Goal: Transaction & Acquisition: Purchase product/service

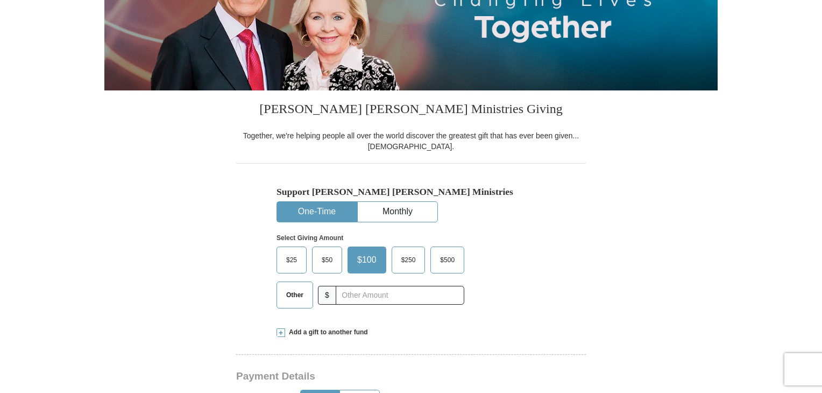
scroll to position [174, 0]
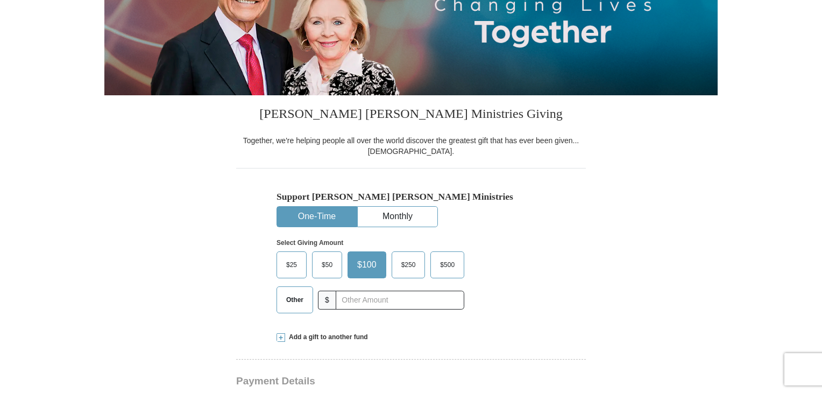
click at [294, 272] on label "$25" at bounding box center [291, 265] width 29 height 26
click at [0, 0] on input "$25" at bounding box center [0, 0] width 0 height 0
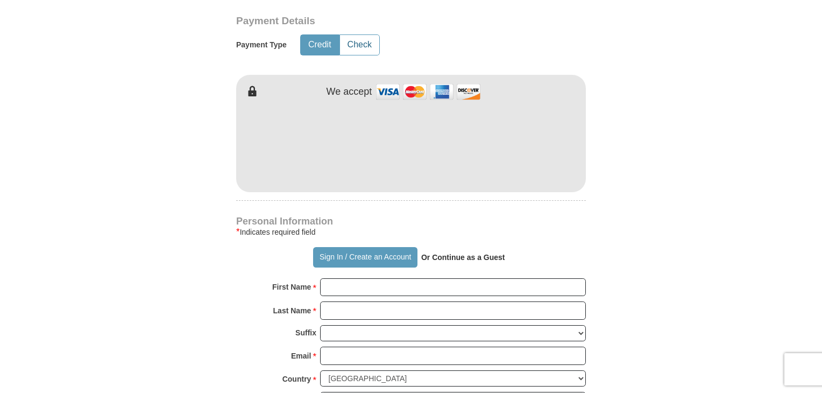
scroll to position [538, 0]
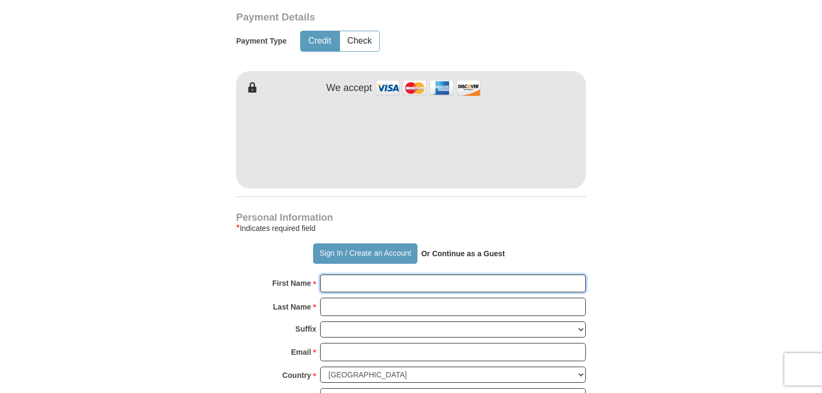
type input "[PERSON_NAME]"
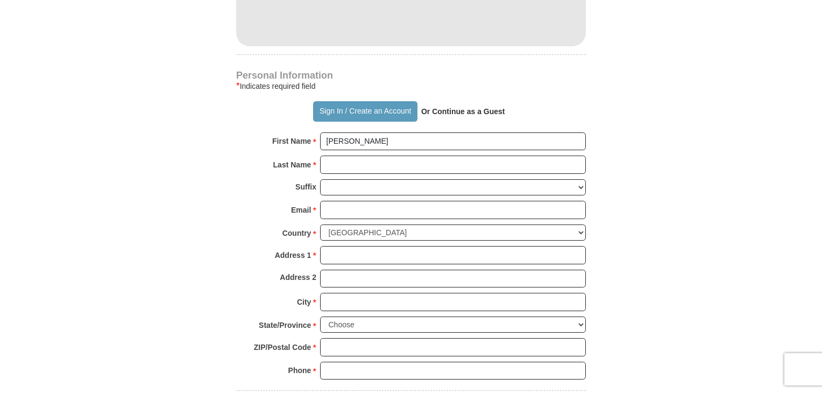
scroll to position [686, 0]
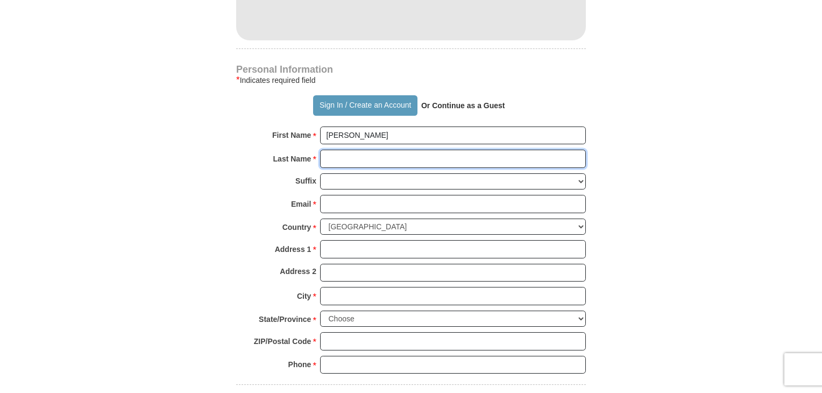
click at [335, 158] on input "Last Name *" at bounding box center [453, 159] width 266 height 18
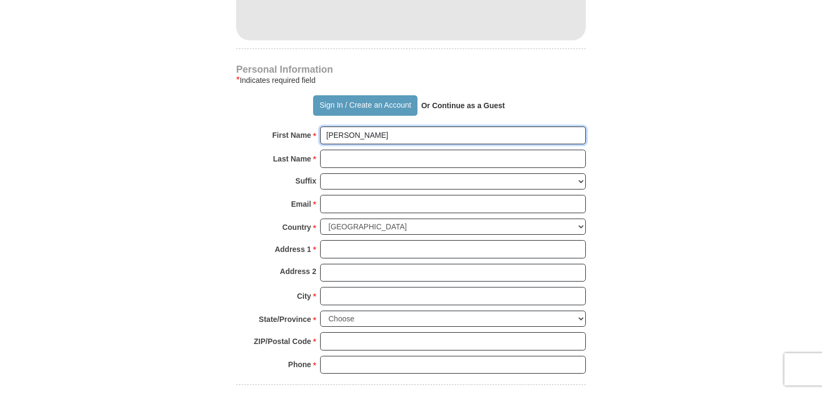
drag, startPoint x: 364, startPoint y: 131, endPoint x: 309, endPoint y: 135, distance: 55.0
click at [309, 135] on div "First Name * [PERSON_NAME] Please enter First Name" at bounding box center [411, 138] width 350 height 24
type input "[PERSON_NAME]"
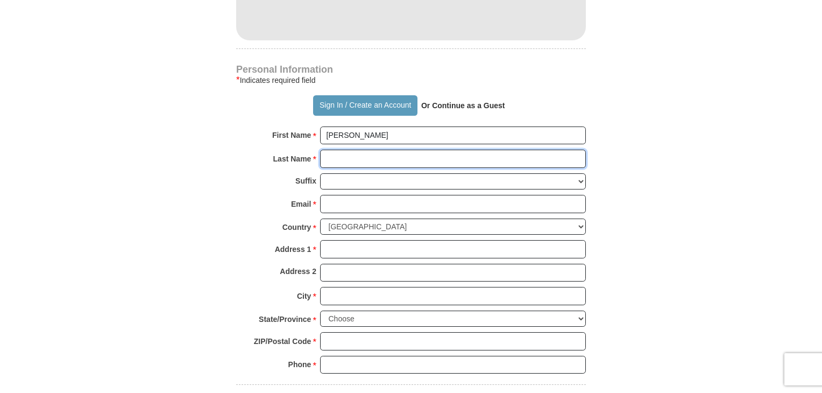
click at [337, 157] on input "Last Name *" at bounding box center [453, 159] width 266 height 18
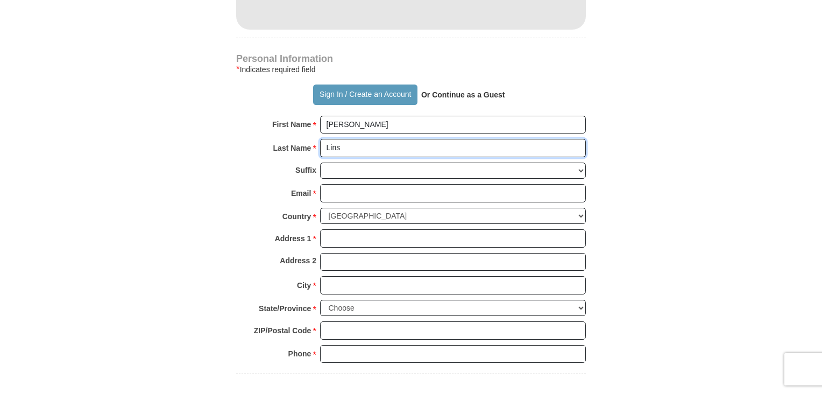
scroll to position [699, 0]
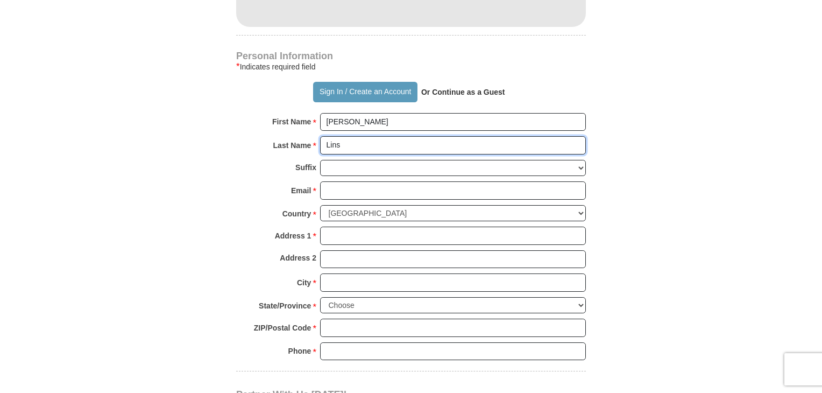
type input "Lins"
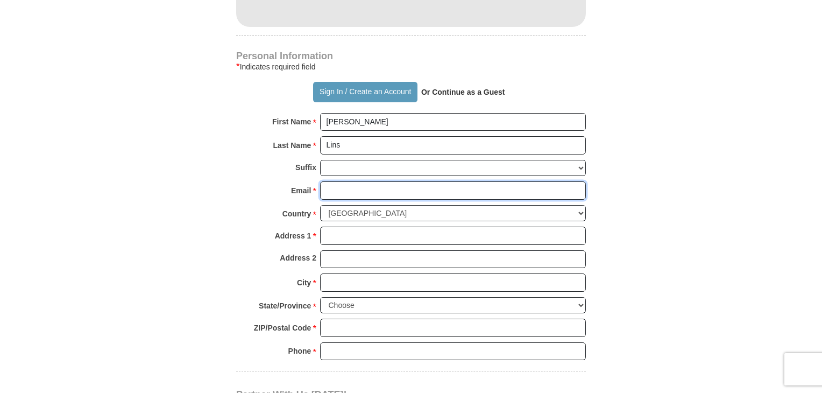
click at [344, 188] on input "Email *" at bounding box center [453, 190] width 266 height 18
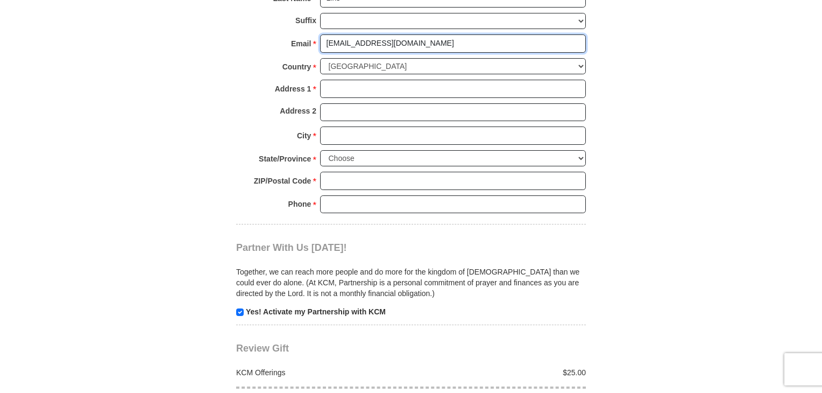
scroll to position [861, 0]
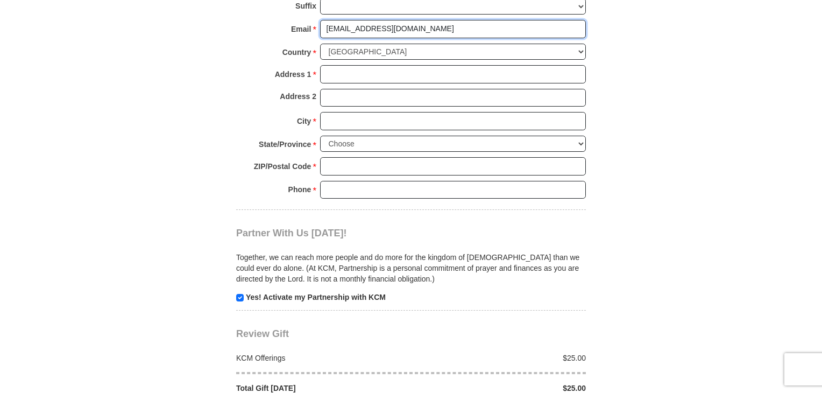
type input "[EMAIL_ADDRESS][DOMAIN_NAME]"
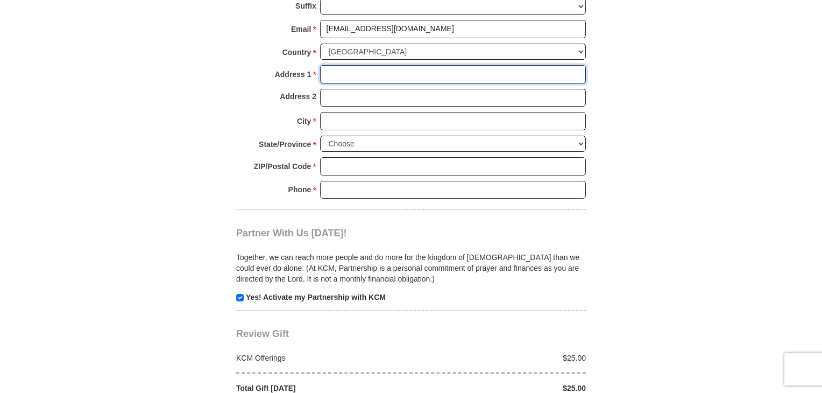
click at [327, 74] on input "Address 1 *" at bounding box center [453, 74] width 266 height 18
type input "[STREET_ADDRESS]"
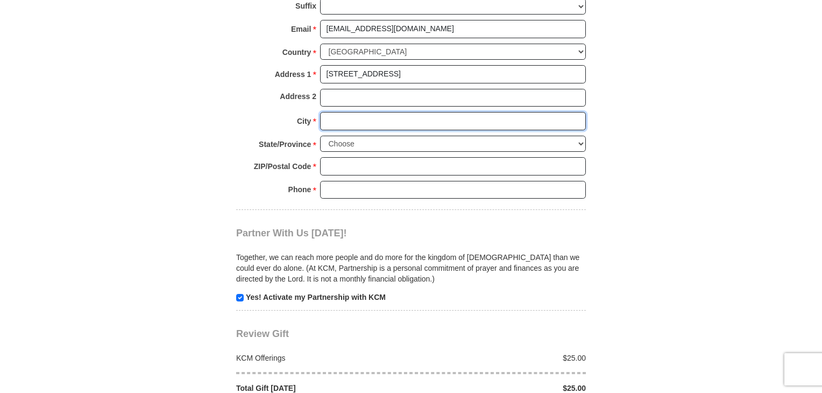
click at [332, 114] on input "City *" at bounding box center [453, 121] width 266 height 18
type input "Badger"
click at [356, 136] on select "Choose [US_STATE] [US_STATE] [US_STATE] [US_STATE] [US_STATE] Armed Forces Amer…" at bounding box center [453, 144] width 266 height 17
select select "MN"
click at [320, 136] on select "Choose [US_STATE] [US_STATE] [US_STATE] [US_STATE] [US_STATE] Armed Forces Amer…" at bounding box center [453, 144] width 266 height 17
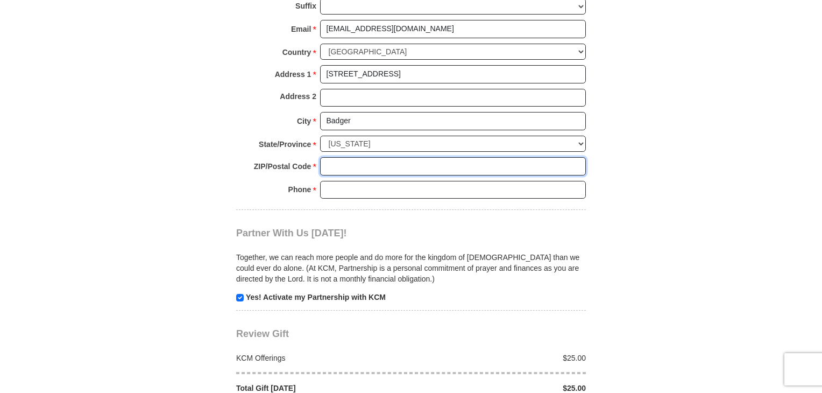
click at [325, 163] on input "ZIP/Postal Code *" at bounding box center [453, 166] width 266 height 18
type input "56714"
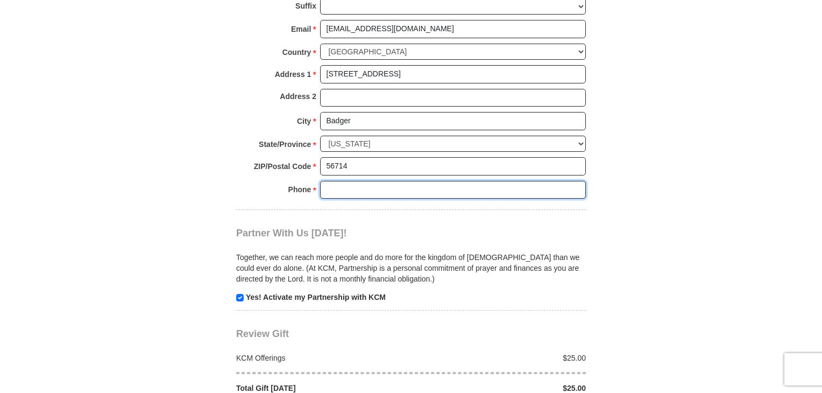
click at [335, 182] on input "Phone * *" at bounding box center [453, 190] width 266 height 18
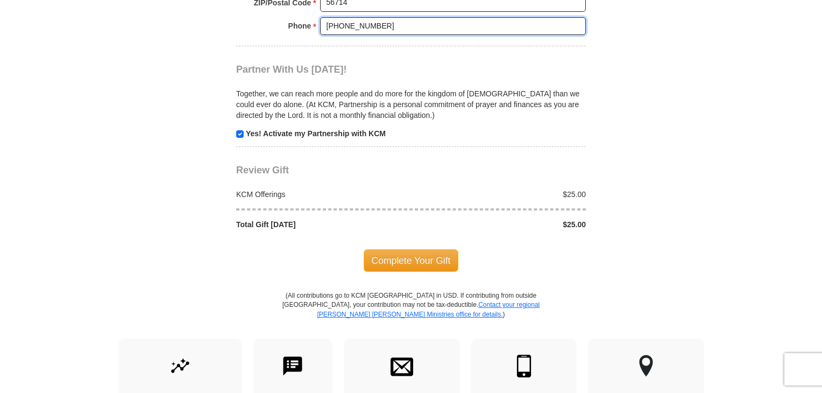
scroll to position [1022, 0]
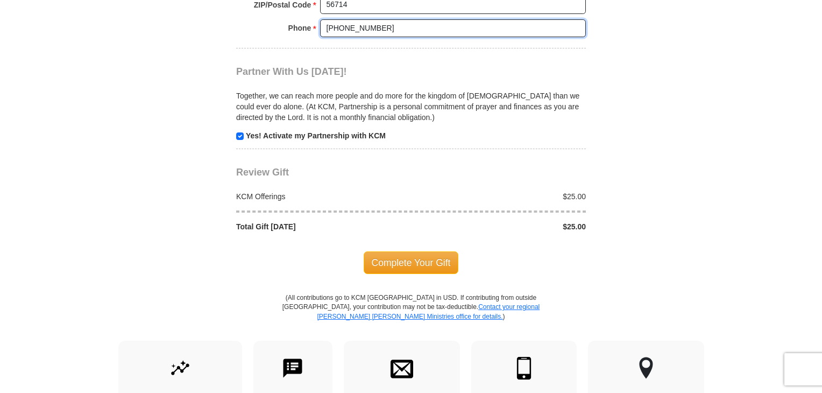
type input "[PHONE_NUMBER]"
click at [240, 132] on input "checkbox" at bounding box center [240, 136] width 8 height 8
checkbox input "false"
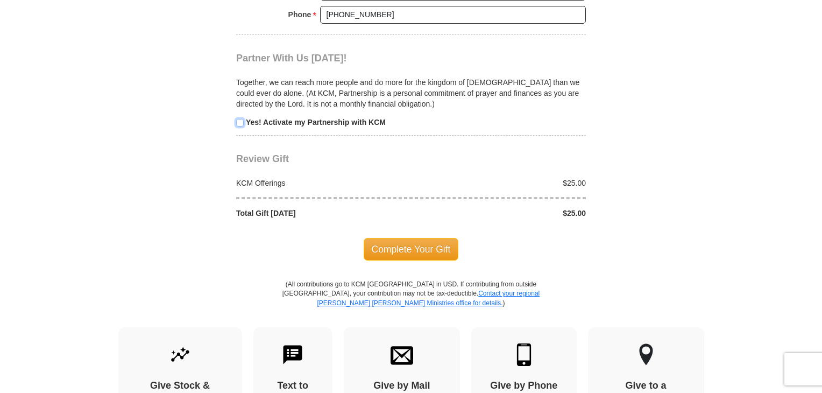
scroll to position [1035, 0]
click at [405, 241] on span "Complete Your Gift" at bounding box center [411, 249] width 95 height 23
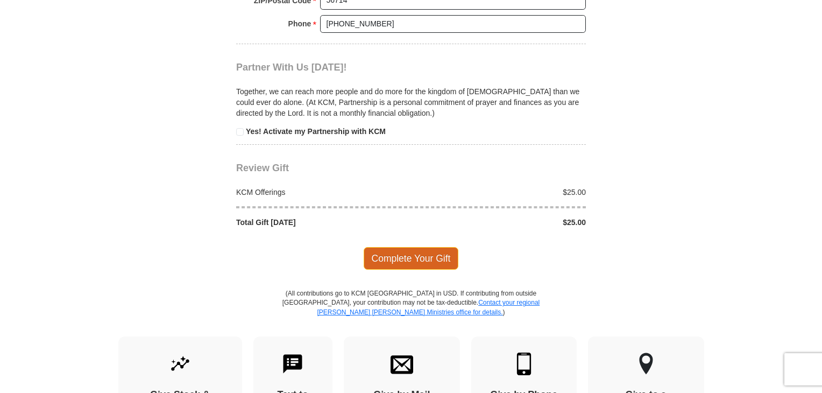
scroll to position [1022, 0]
